Goal: Task Accomplishment & Management: Manage account settings

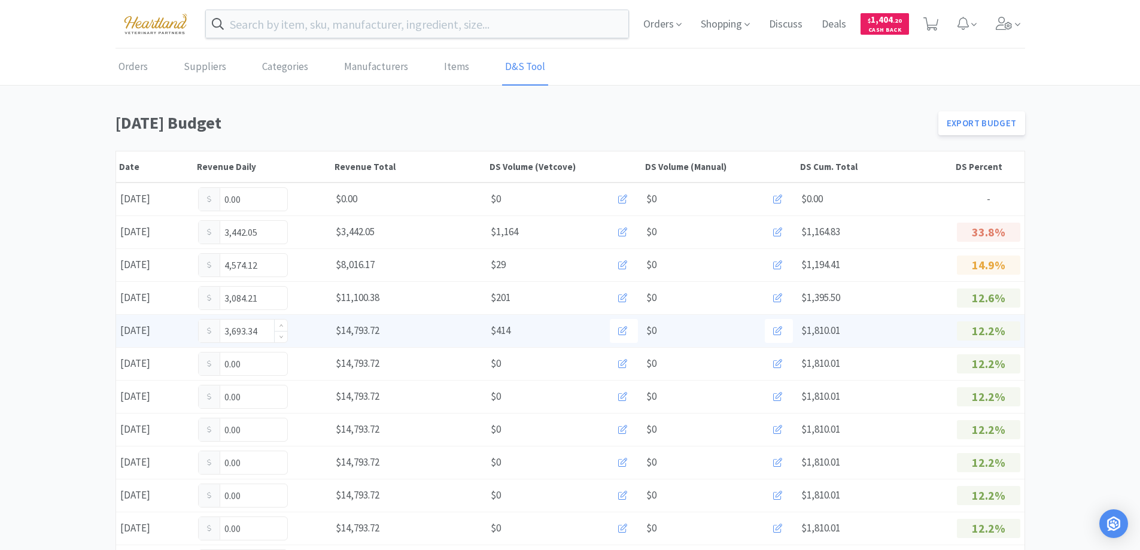
click at [263, 331] on input "3,693.34" at bounding box center [243, 330] width 89 height 23
type input "3"
click at [263, 330] on input "3.00" at bounding box center [243, 330] width 89 height 23
type input "3"
type input "3,809.34"
